Goal: Contribute content

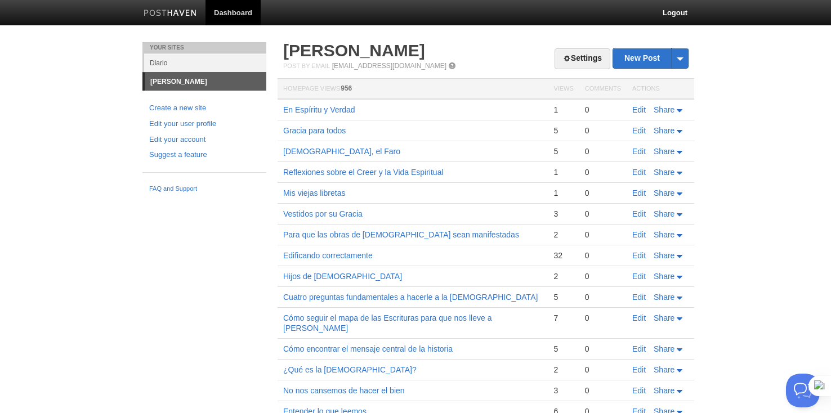
click at [641, 111] on link "Edit" at bounding box center [640, 109] width 14 height 9
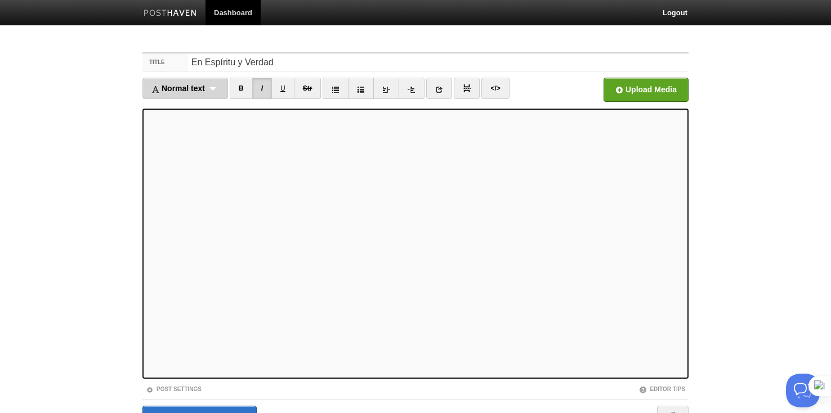
click at [195, 90] on span "Normal text" at bounding box center [179, 88] width 54 height 9
click at [186, 106] on link "Normal text" at bounding box center [185, 108] width 84 height 17
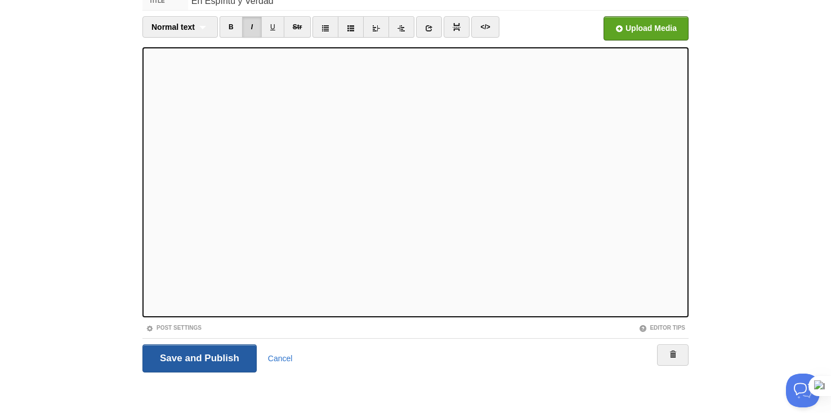
click at [185, 352] on input "Save and Publish" at bounding box center [200, 359] width 114 height 28
